Goal: Use online tool/utility

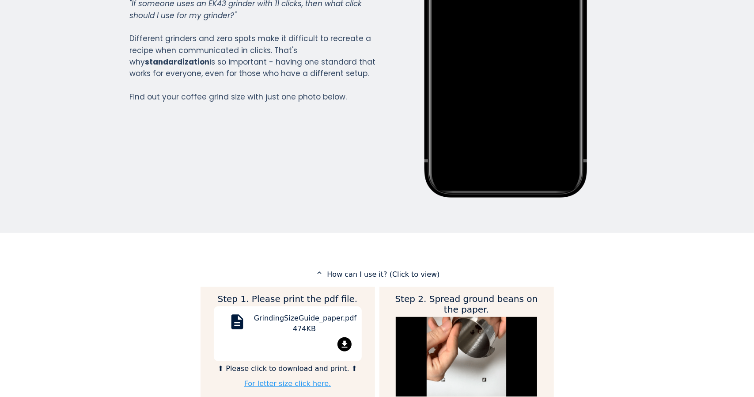
scroll to position [187, 0]
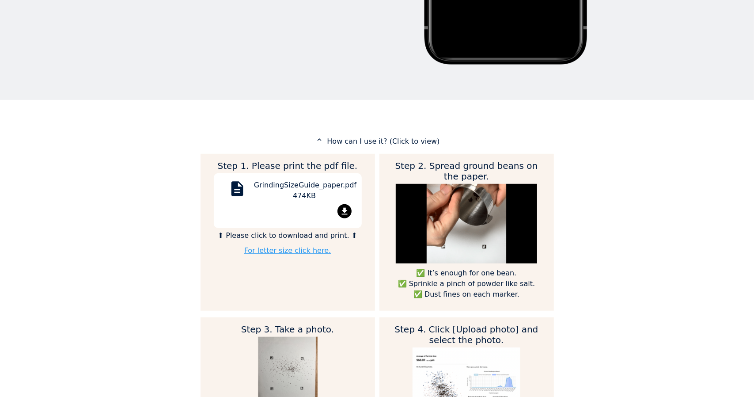
scroll to position [327, 0]
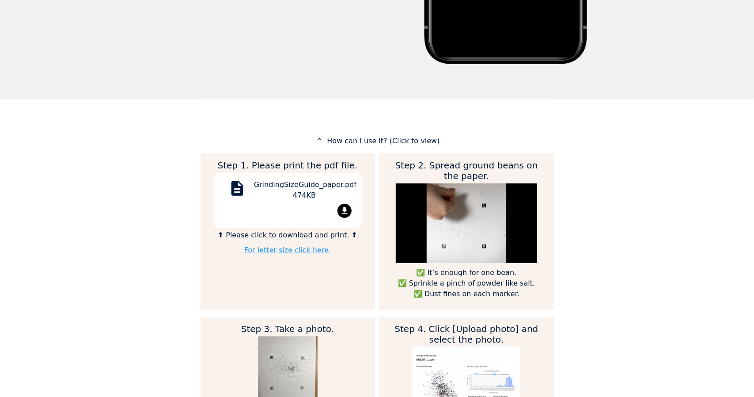
click at [360, 140] on p "expand_less How can I use it? (Click to view)" at bounding box center [376, 140] width 353 height 11
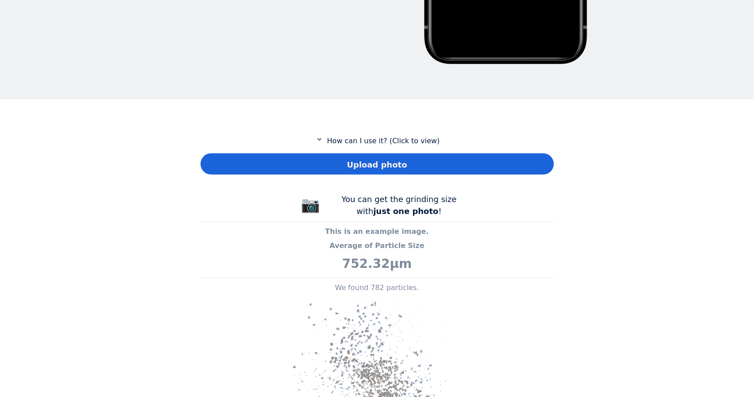
click at [360, 140] on p "expand_more How can I use it? (Click to view)" at bounding box center [376, 140] width 353 height 11
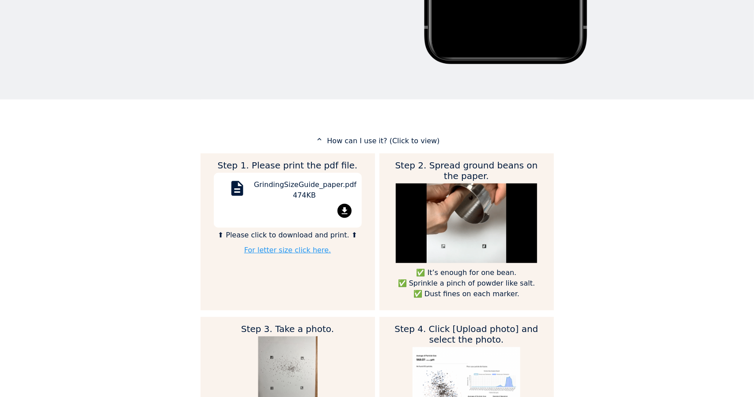
click at [280, 250] on link "For letter size click here." at bounding box center [287, 250] width 87 height 8
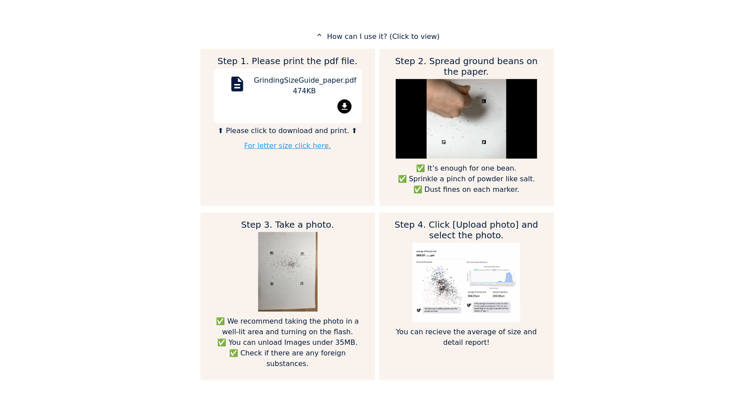
scroll to position [432, 0]
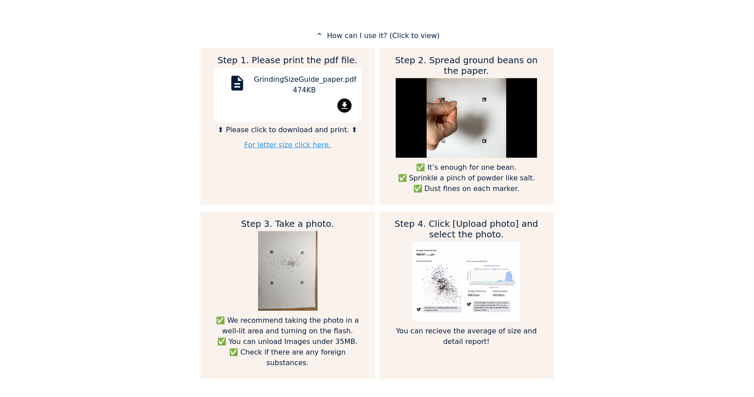
click at [413, 197] on div "Step 2. Spread ground beans on the paper. ✅ It’s enough for one bean. ✅ Sprinkl…" at bounding box center [466, 126] width 174 height 157
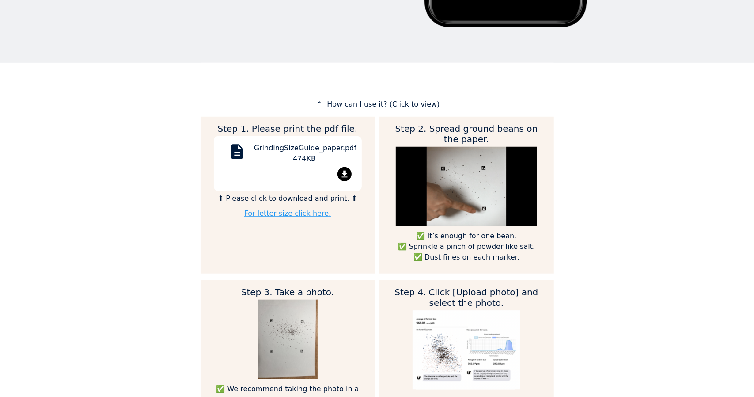
scroll to position [363, 0]
